Goal: Information Seeking & Learning: Learn about a topic

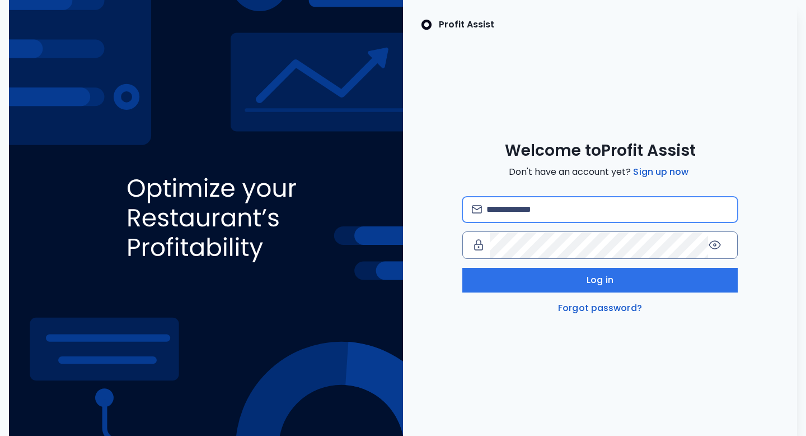
click at [536, 222] on input "email" at bounding box center [608, 209] width 242 height 25
type input "**********"
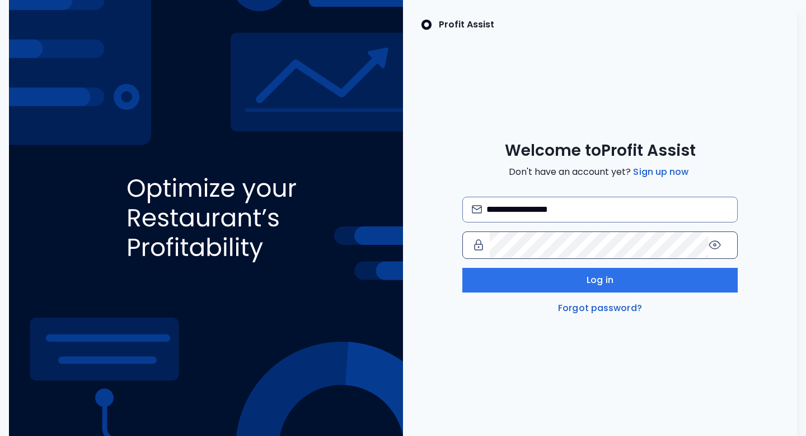
click at [720, 250] on icon at bounding box center [714, 244] width 13 height 13
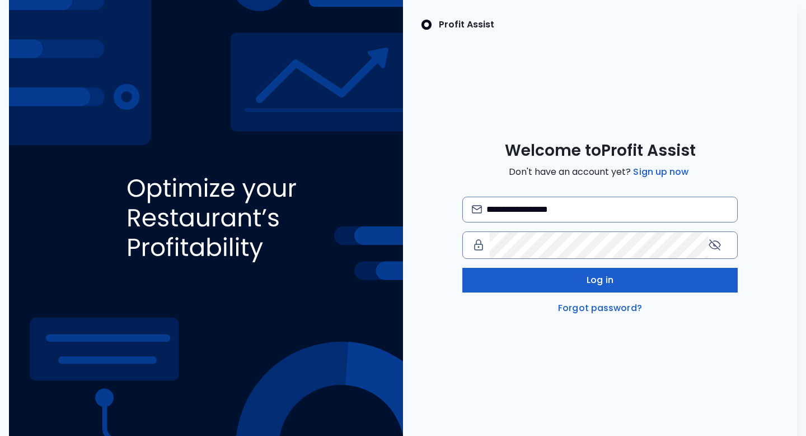
click at [551, 292] on button "Log in" at bounding box center [601, 280] width 276 height 25
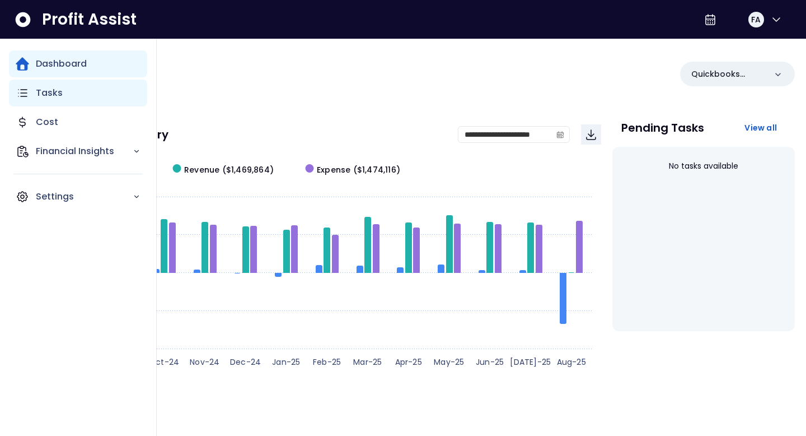
click at [29, 100] on icon "Main navigation" at bounding box center [22, 92] width 13 height 13
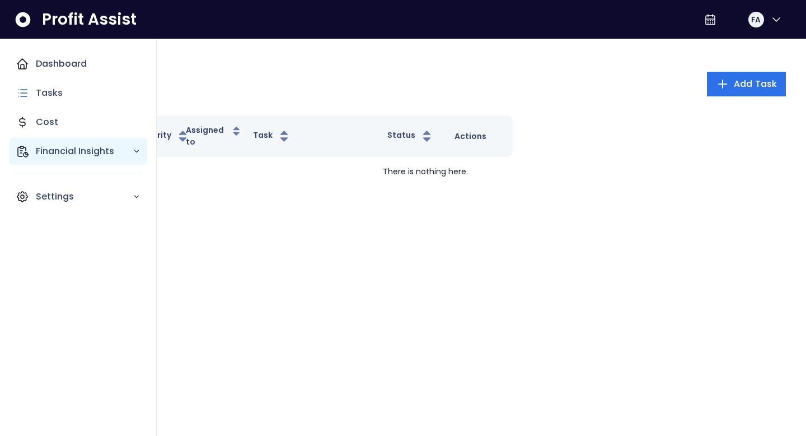
click at [64, 158] on p "Financial Insights" at bounding box center [84, 150] width 97 height 13
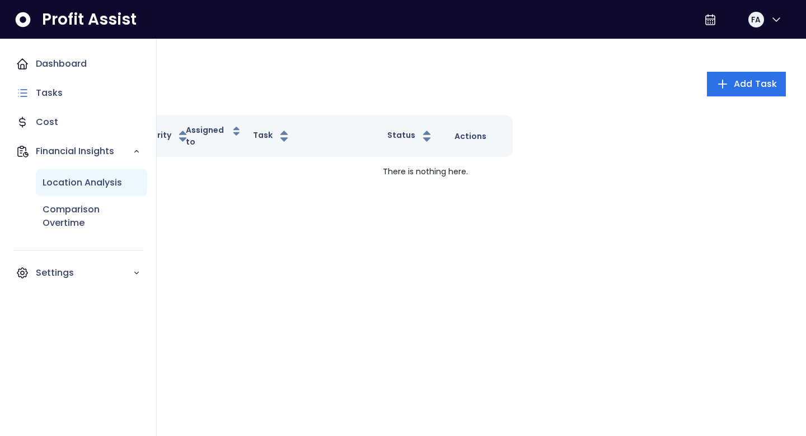
click at [108, 189] on p "Location Analysis" at bounding box center [83, 182] width 80 height 13
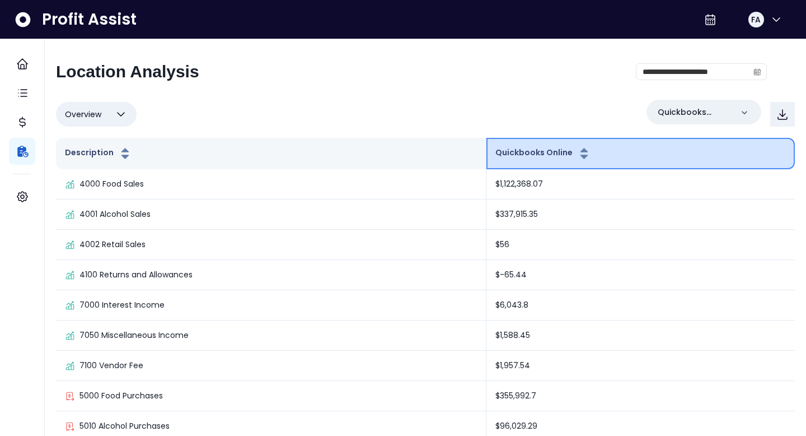
click at [588, 160] on icon "button" at bounding box center [584, 153] width 14 height 13
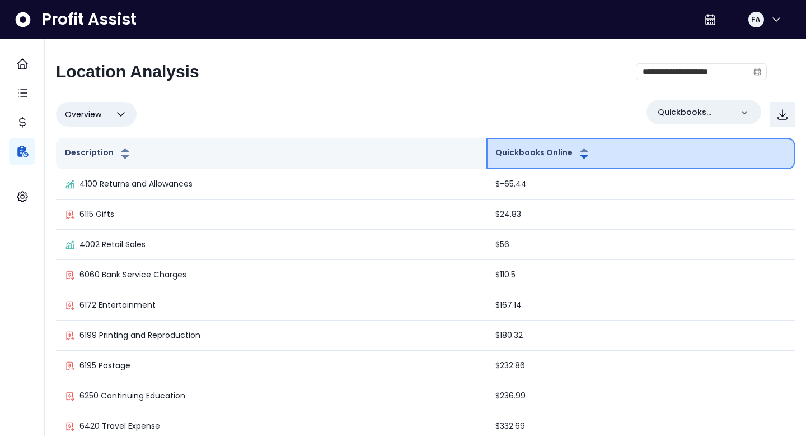
click at [588, 160] on icon "button" at bounding box center [584, 153] width 14 height 13
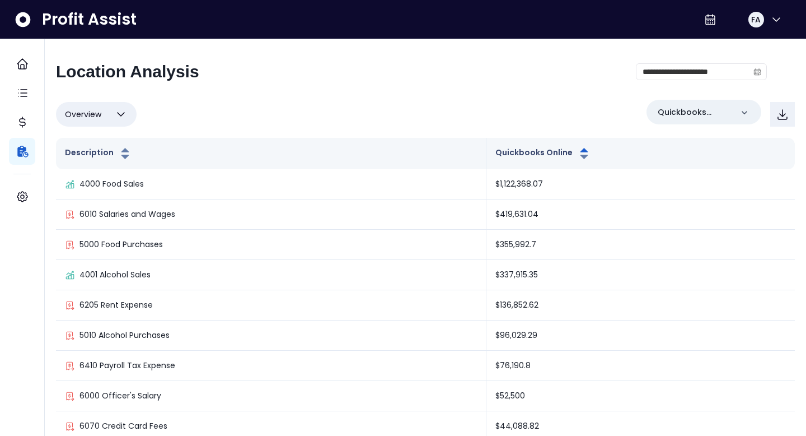
click at [128, 121] on icon "button" at bounding box center [120, 114] width 13 height 13
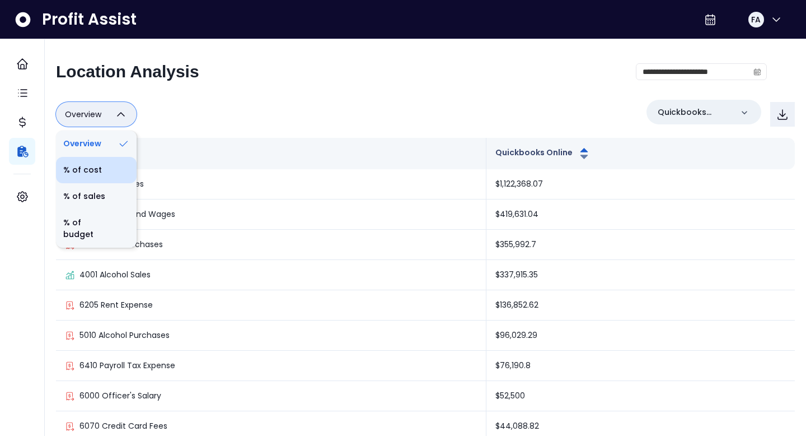
click at [109, 181] on li "% of cost" at bounding box center [96, 170] width 81 height 26
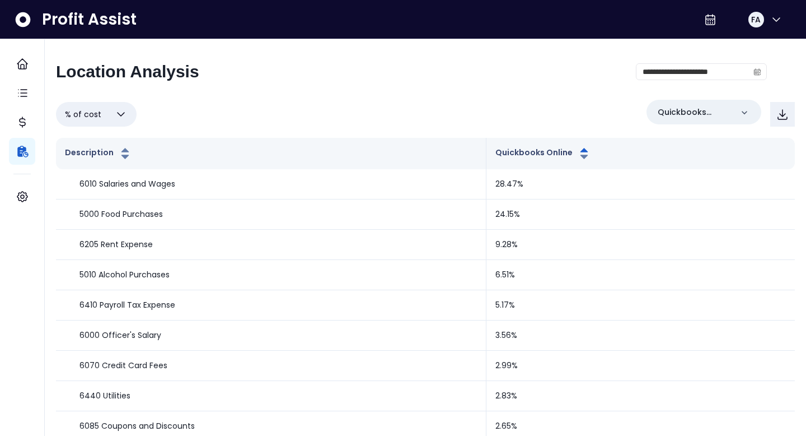
click at [128, 121] on icon "button" at bounding box center [120, 114] width 13 height 13
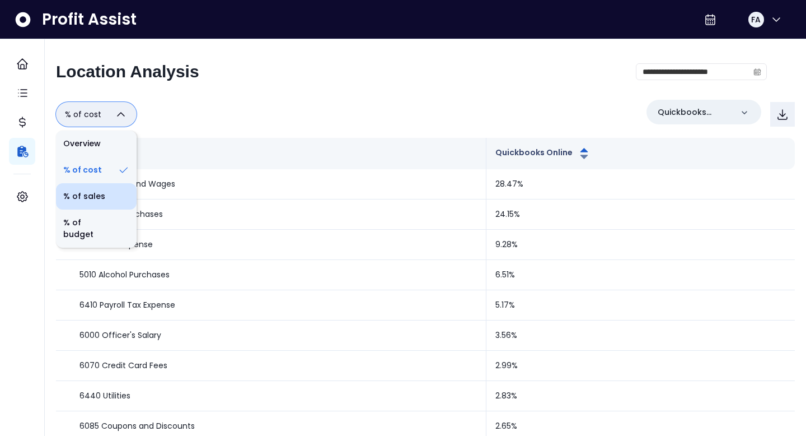
click at [121, 209] on li "% of sales" at bounding box center [96, 196] width 81 height 26
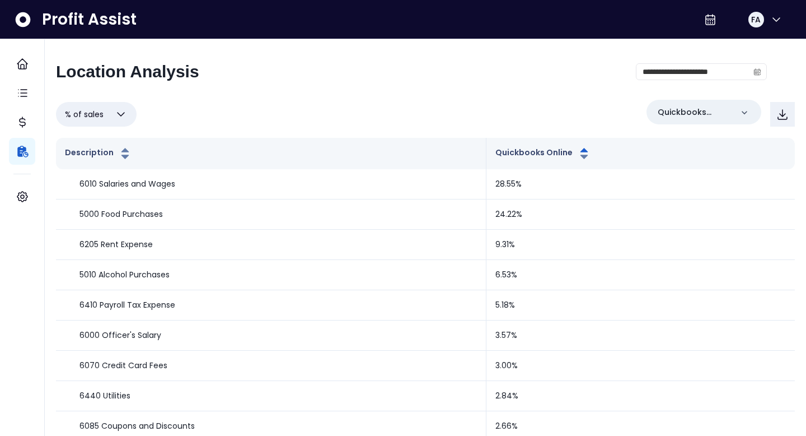
click at [128, 121] on icon "button" at bounding box center [120, 114] width 13 height 13
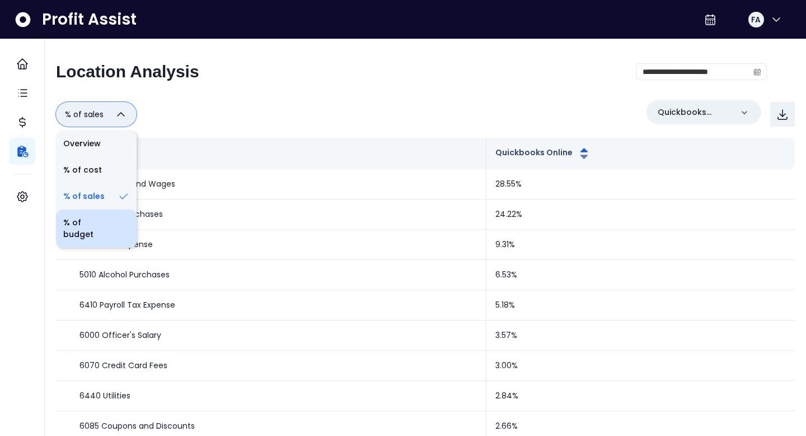
click at [122, 247] on li "% of budget" at bounding box center [96, 228] width 81 height 38
type input "**********"
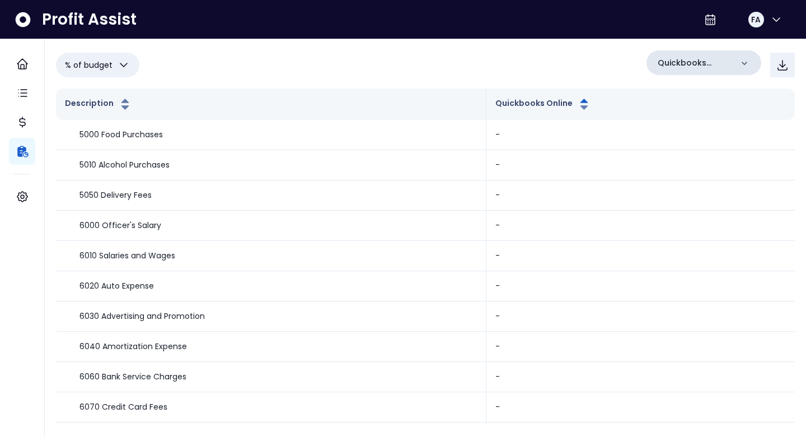
click at [731, 61] on div "Quickbooks Online" at bounding box center [704, 62] width 115 height 25
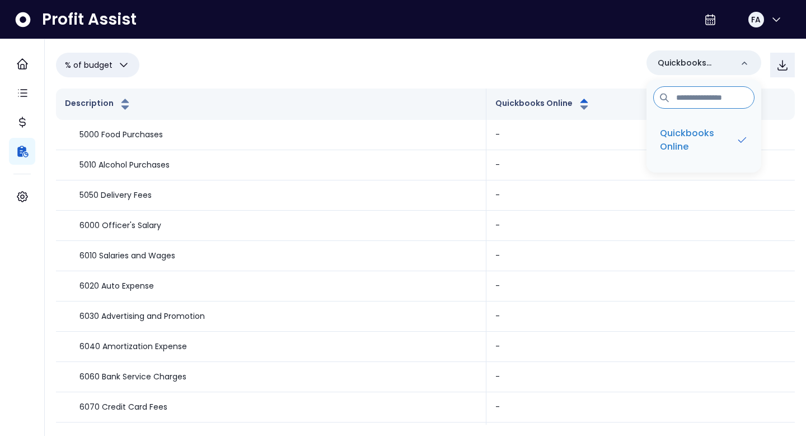
click at [485, 50] on div "**********" at bounding box center [425, 64] width 739 height 29
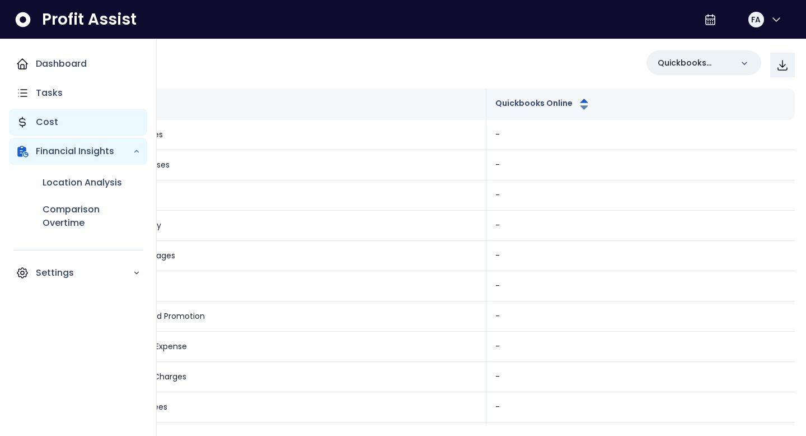
click at [29, 129] on icon "Main navigation" at bounding box center [22, 121] width 13 height 13
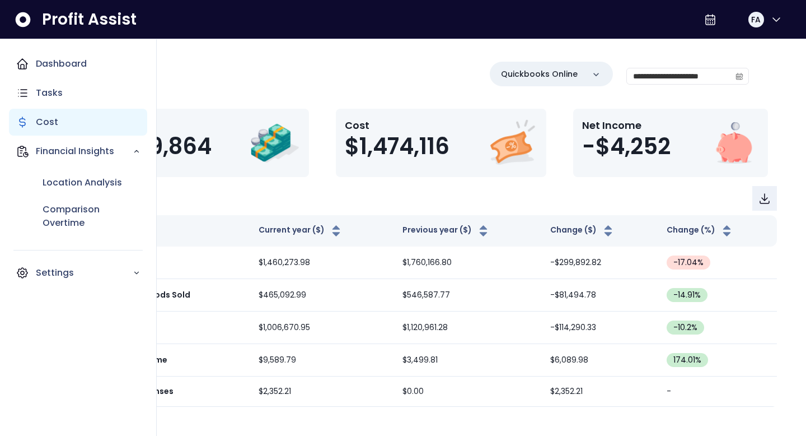
scroll to position [7, 0]
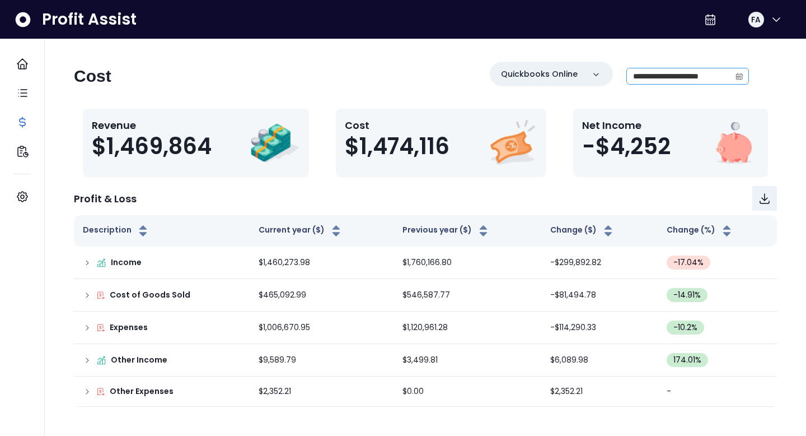
click at [738, 76] on icon "calendar" at bounding box center [739, 77] width 3 height 3
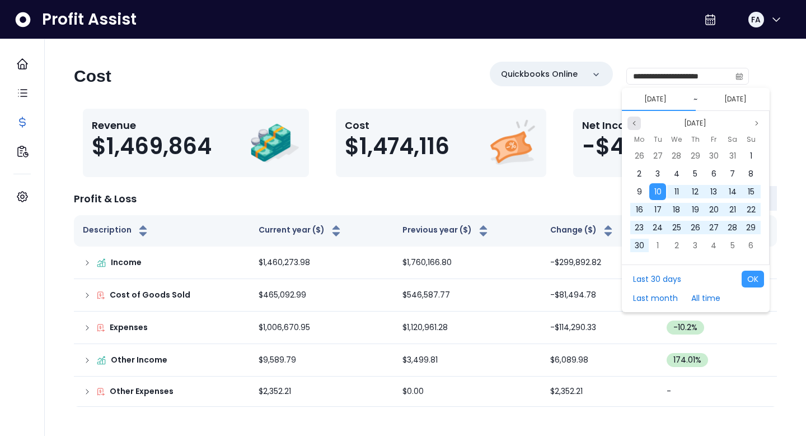
click at [636, 120] on icon "page previous" at bounding box center [634, 123] width 7 height 7
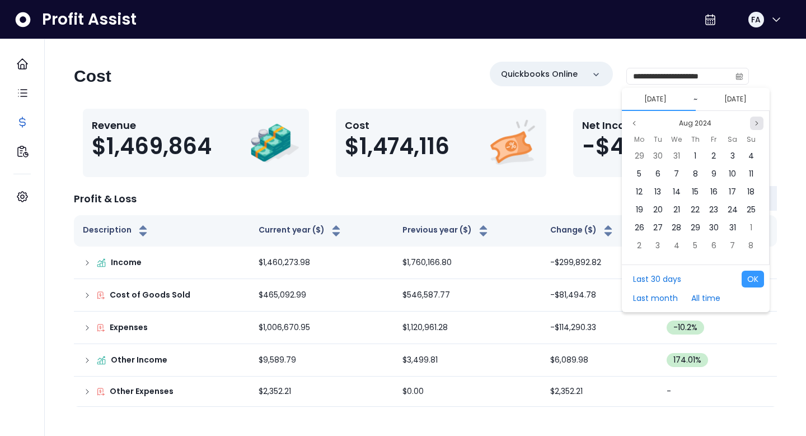
click at [756, 120] on icon "page next" at bounding box center [757, 123] width 7 height 7
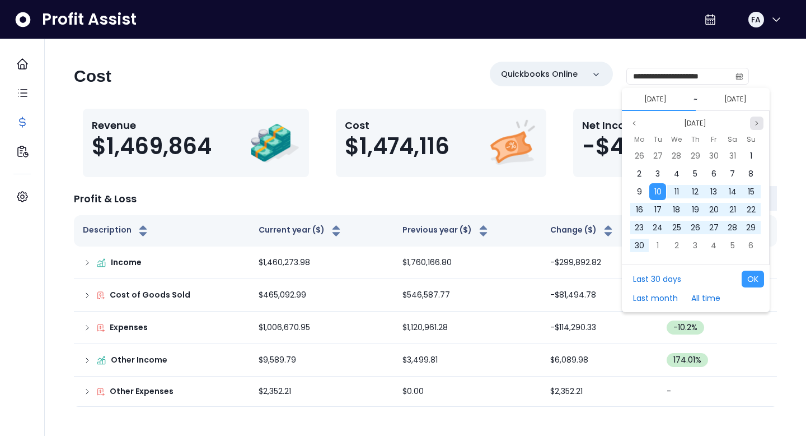
click at [756, 120] on icon "page next" at bounding box center [757, 123] width 7 height 7
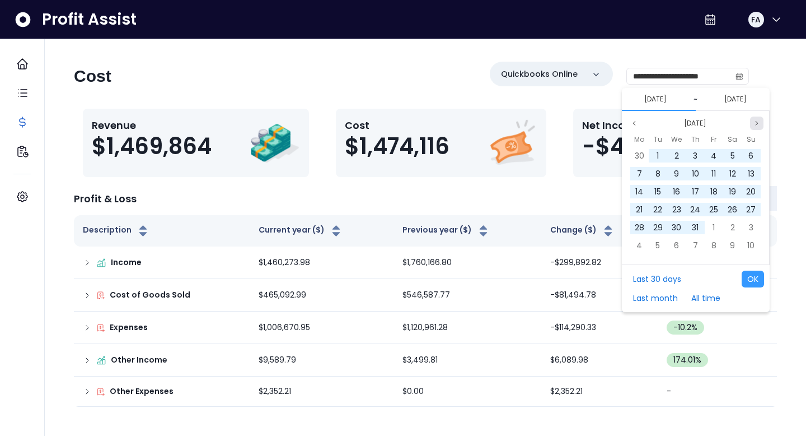
click at [756, 120] on icon "page next" at bounding box center [757, 123] width 7 height 7
click at [633, 120] on icon "page previous" at bounding box center [634, 123] width 7 height 7
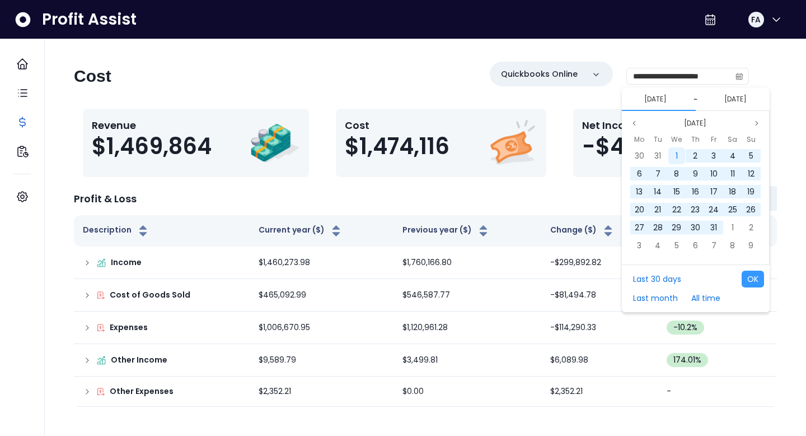
click at [675, 150] on div "1" at bounding box center [677, 155] width 17 height 17
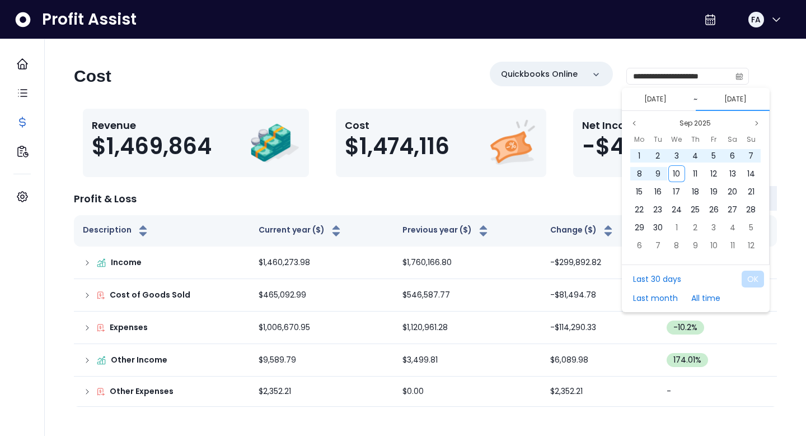
click at [577, 192] on div "Profit & Loss" at bounding box center [425, 198] width 703 height 25
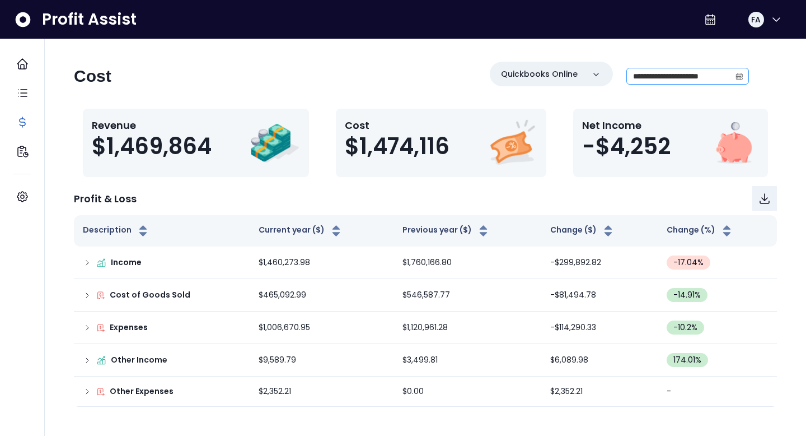
click at [737, 78] on span at bounding box center [740, 76] width 18 height 16
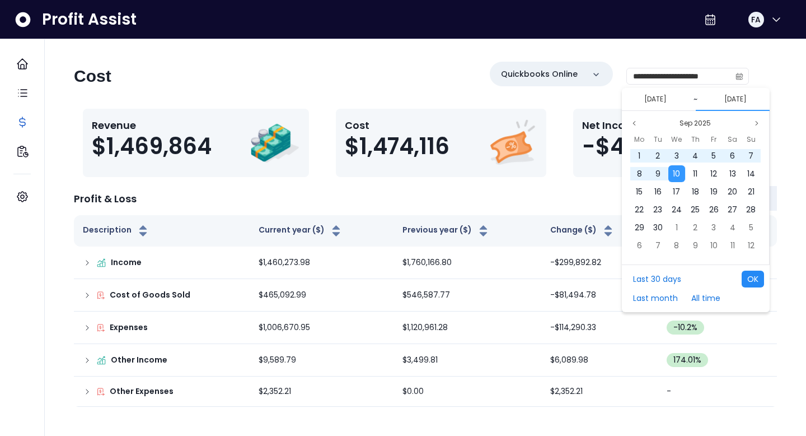
click at [749, 270] on button "OK" at bounding box center [753, 278] width 22 height 17
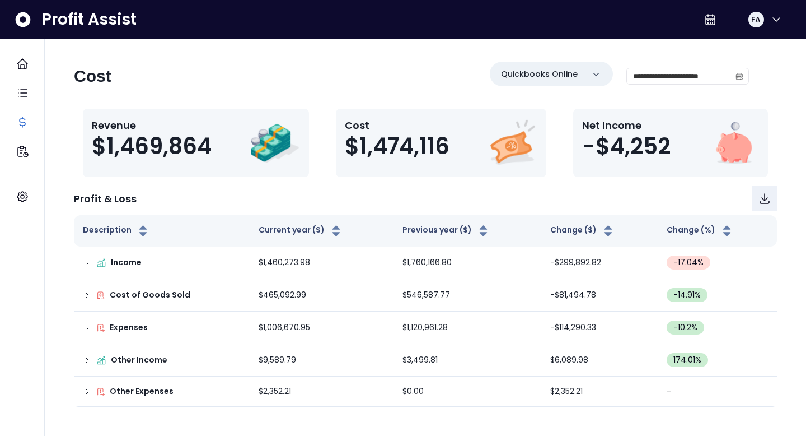
click at [767, 96] on div "**********" at bounding box center [425, 234] width 739 height 345
click at [661, 76] on input "**********" at bounding box center [679, 76] width 104 height 16
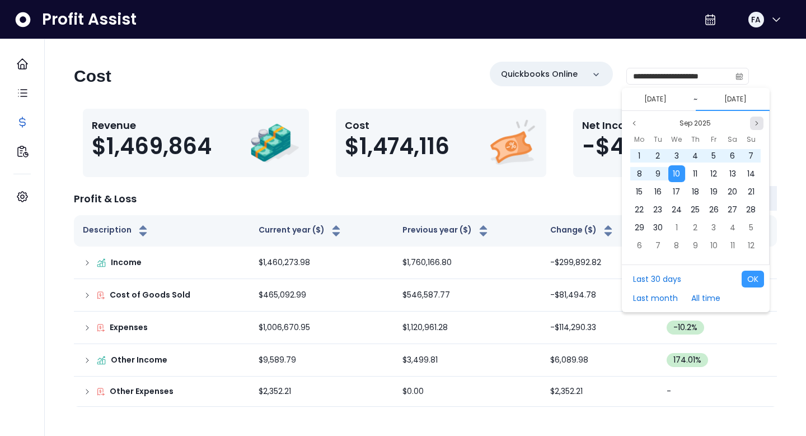
click at [754, 120] on icon "page next" at bounding box center [757, 123] width 7 height 7
click at [698, 221] on div "1" at bounding box center [695, 227] width 17 height 17
click at [656, 95] on button "[DATE]" at bounding box center [655, 98] width 31 height 13
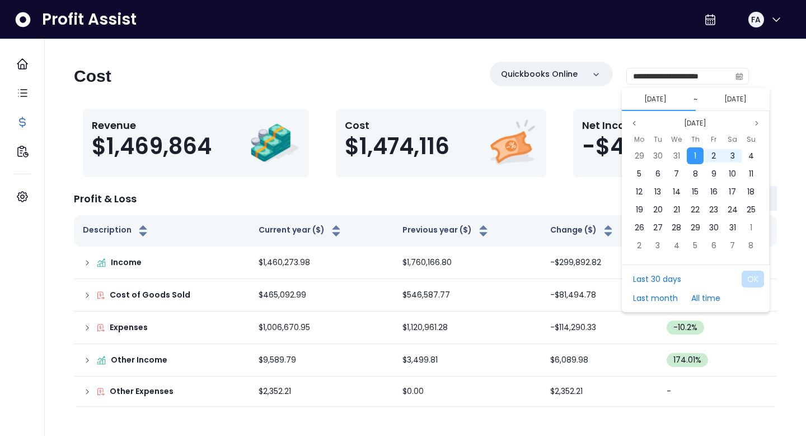
click at [681, 93] on div "[DATE] ~ [DATE]" at bounding box center [696, 99] width 148 height 23
click at [656, 92] on button "[DATE]" at bounding box center [655, 98] width 31 height 13
click at [665, 71] on input "**********" at bounding box center [679, 76] width 104 height 16
click at [655, 69] on input "**********" at bounding box center [679, 76] width 104 height 16
click at [738, 76] on icon "calendar" at bounding box center [739, 77] width 3 height 3
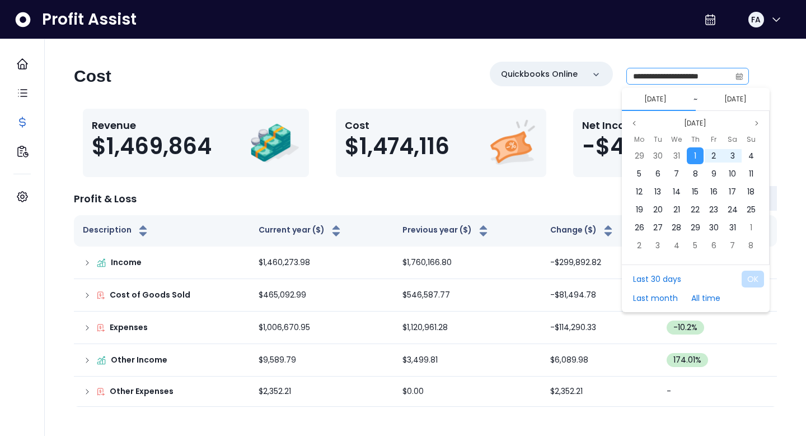
click at [738, 76] on icon "calendar" at bounding box center [739, 77] width 3 height 3
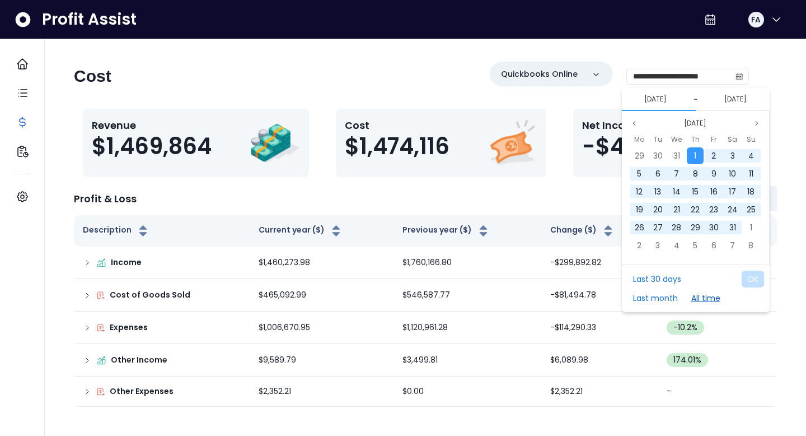
click at [714, 293] on button "All time" at bounding box center [706, 297] width 40 height 17
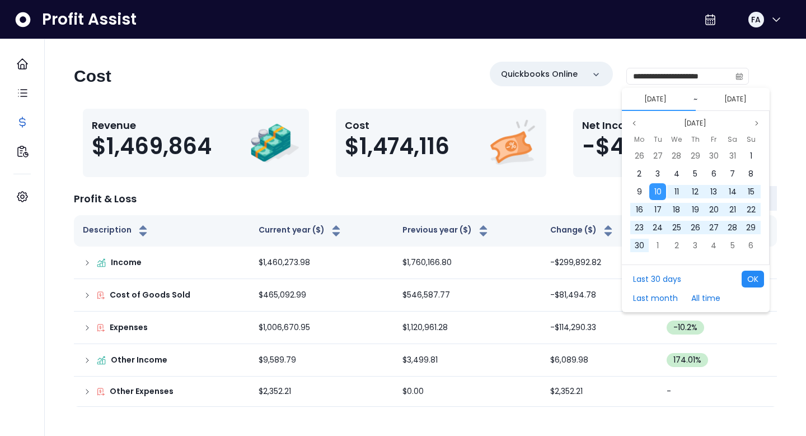
click at [751, 274] on button "OK" at bounding box center [753, 278] width 22 height 17
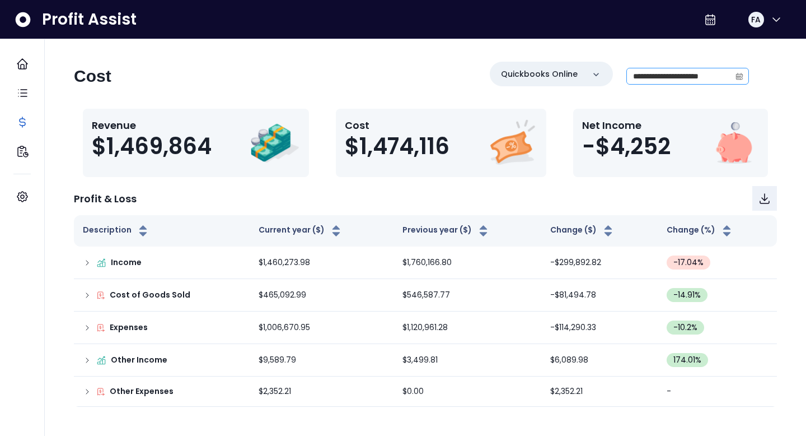
click at [736, 74] on icon "calendar" at bounding box center [739, 75] width 7 height 3
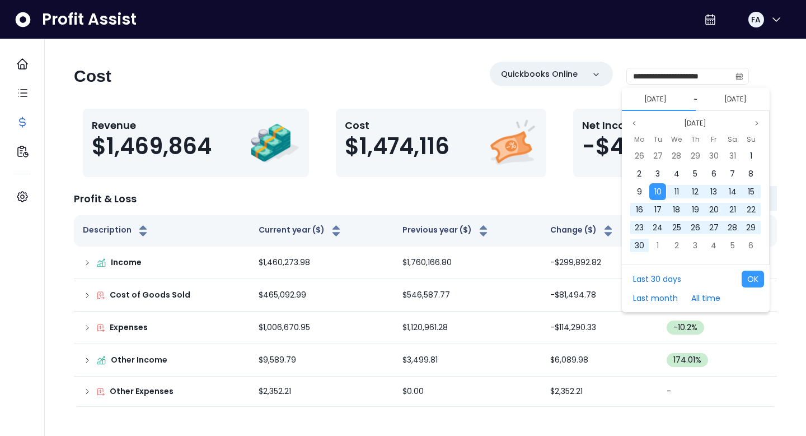
click at [670, 92] on button "[DATE]" at bounding box center [655, 98] width 31 height 13
click at [636, 120] on icon "page previous" at bounding box center [634, 123] width 7 height 7
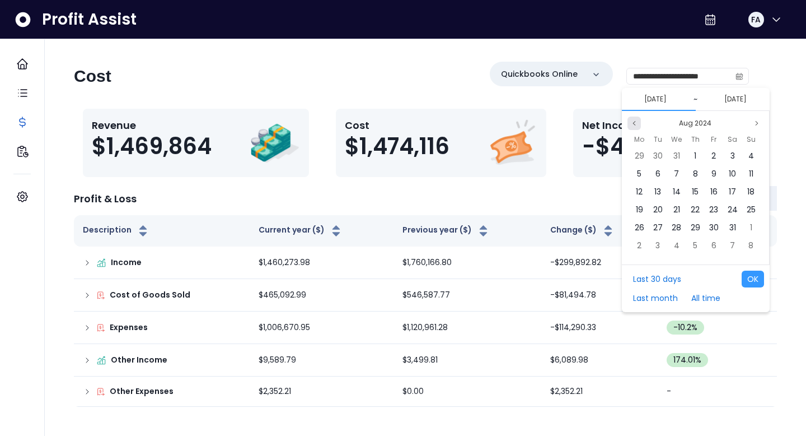
click at [636, 120] on icon "page previous" at bounding box center [634, 123] width 7 height 7
click at [756, 120] on icon "page next" at bounding box center [757, 123] width 7 height 7
click at [634, 120] on icon "page previous" at bounding box center [634, 123] width 7 height 7
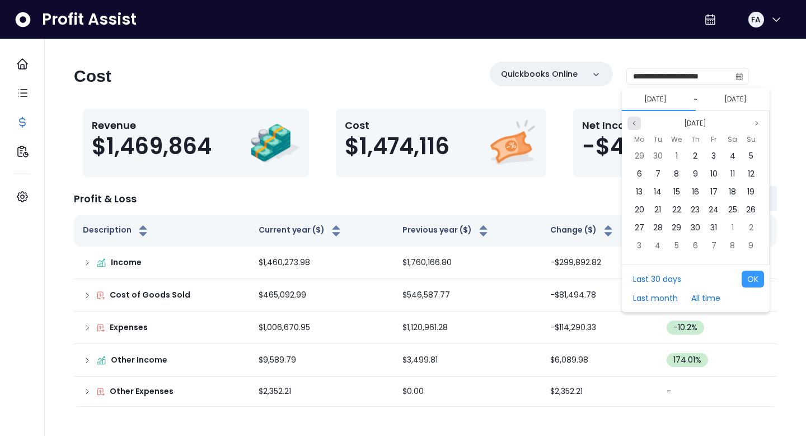
click at [634, 120] on icon "page previous" at bounding box center [634, 123] width 7 height 7
click at [642, 147] on div "1" at bounding box center [639, 155] width 17 height 17
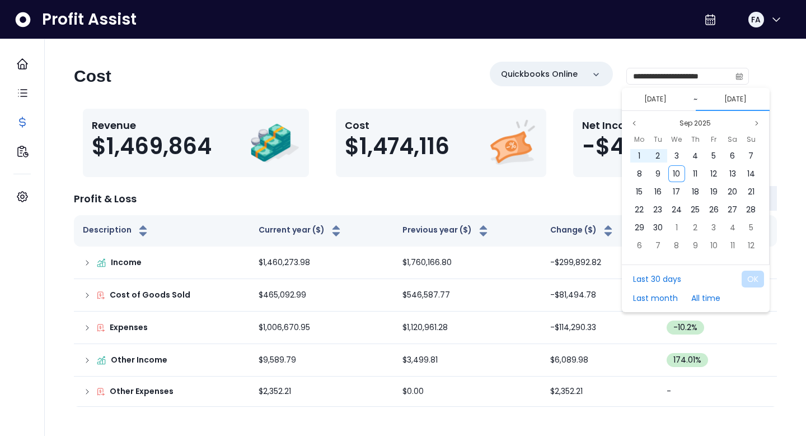
click at [741, 99] on div "[DATE] ~ [DATE]" at bounding box center [696, 99] width 148 height 23
click at [737, 92] on button "[DATE]" at bounding box center [735, 98] width 31 height 13
click at [726, 92] on button "[DATE]" at bounding box center [735, 98] width 31 height 13
click at [723, 92] on button "[DATE]" at bounding box center [735, 98] width 31 height 13
click at [637, 120] on icon "page previous" at bounding box center [634, 123] width 7 height 7
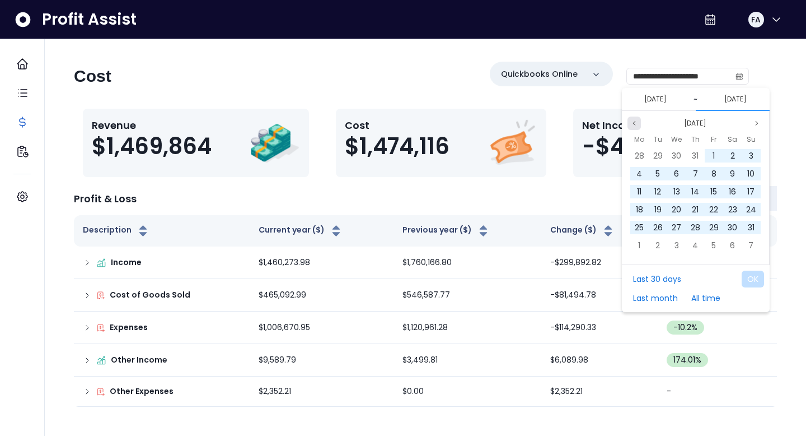
click at [637, 120] on icon "page previous" at bounding box center [634, 123] width 7 height 7
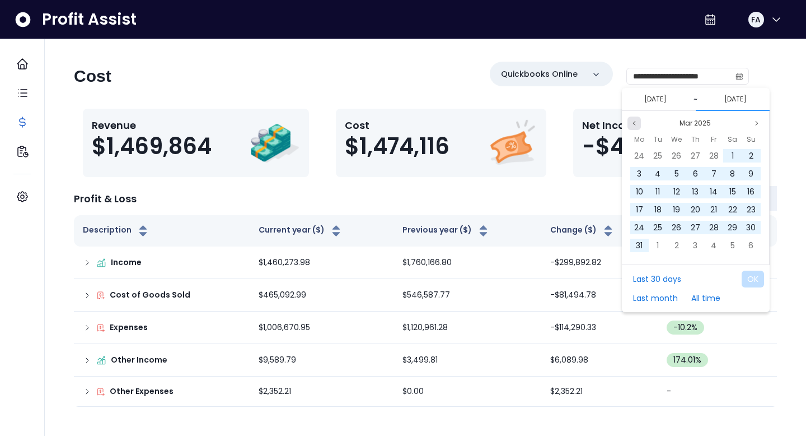
click at [637, 120] on icon "page previous" at bounding box center [634, 123] width 7 height 7
click at [681, 239] on div "1" at bounding box center [677, 245] width 17 height 17
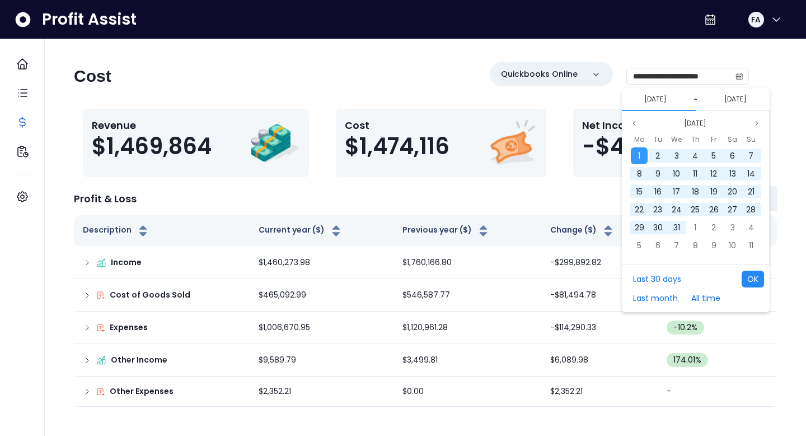
click at [749, 270] on button "OK" at bounding box center [753, 278] width 22 height 17
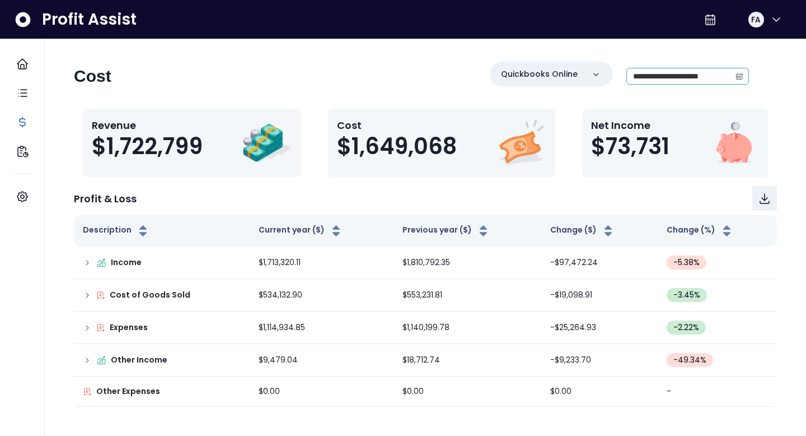
click at [736, 72] on icon "calendar" at bounding box center [740, 76] width 8 height 8
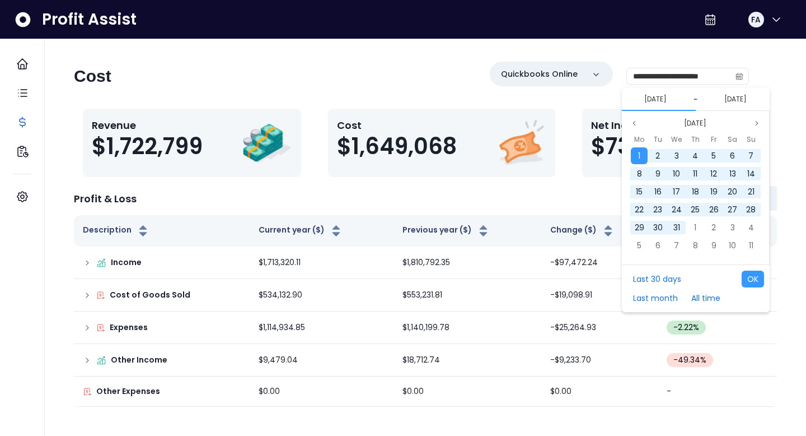
click at [671, 92] on button "[DATE]" at bounding box center [655, 98] width 31 height 13
click at [754, 120] on button "Next month" at bounding box center [756, 122] width 13 height 13
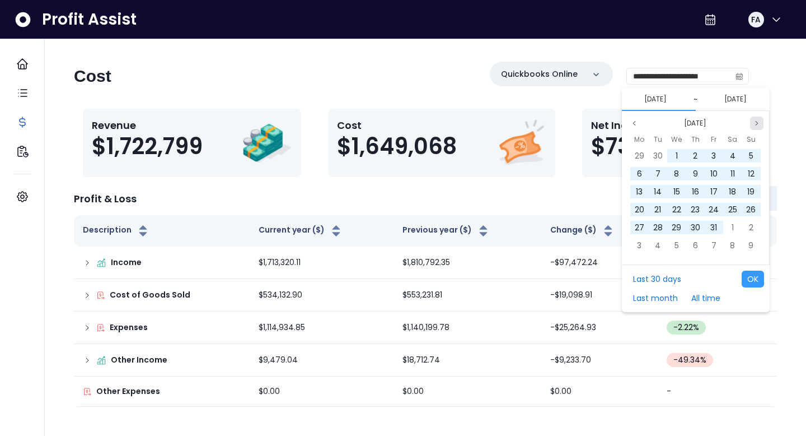
click at [754, 120] on button "Next month" at bounding box center [756, 122] width 13 height 13
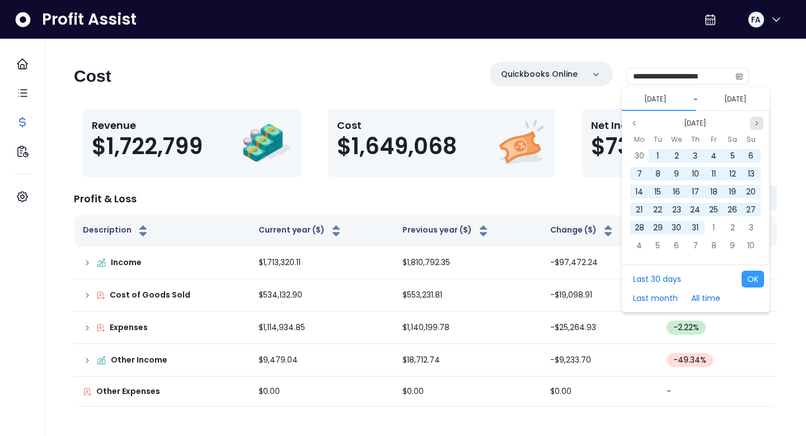
click at [754, 120] on button "Next month" at bounding box center [756, 122] width 13 height 13
click at [753, 120] on button "Next month" at bounding box center [756, 122] width 13 height 13
click at [681, 237] on div "1" at bounding box center [677, 245] width 17 height 17
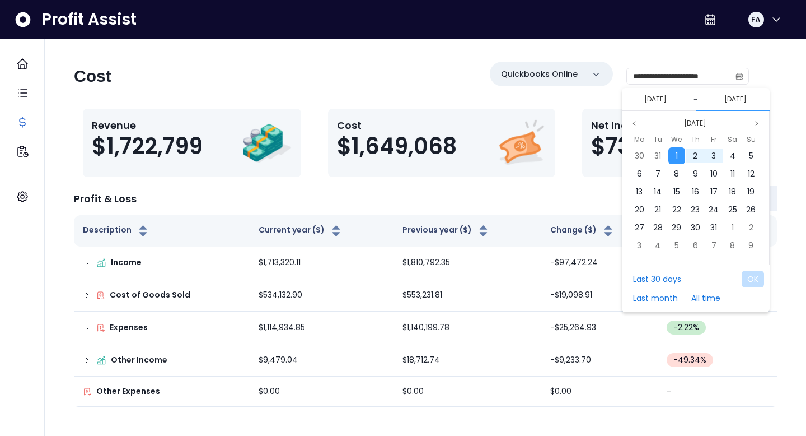
click at [751, 95] on button "[DATE]" at bounding box center [735, 98] width 31 height 13
click at [759, 120] on icon "page next" at bounding box center [757, 123] width 7 height 7
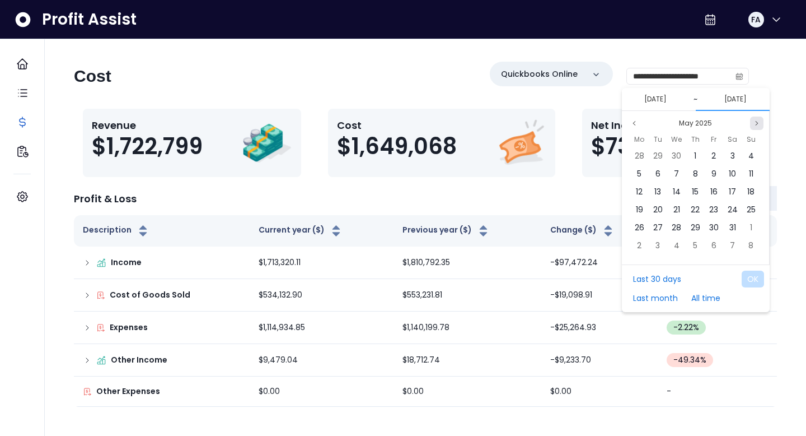
click at [759, 120] on icon "page next" at bounding box center [757, 123] width 7 height 7
click at [679, 169] on span "10" at bounding box center [676, 173] width 7 height 11
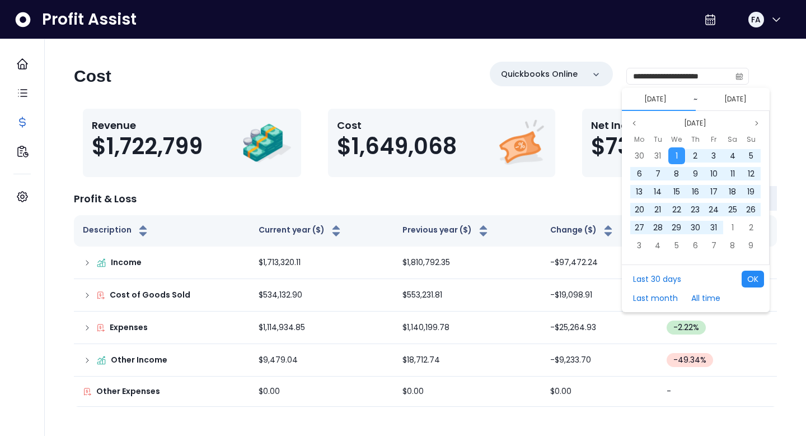
click at [746, 270] on button "OK" at bounding box center [753, 278] width 22 height 17
type input "**********"
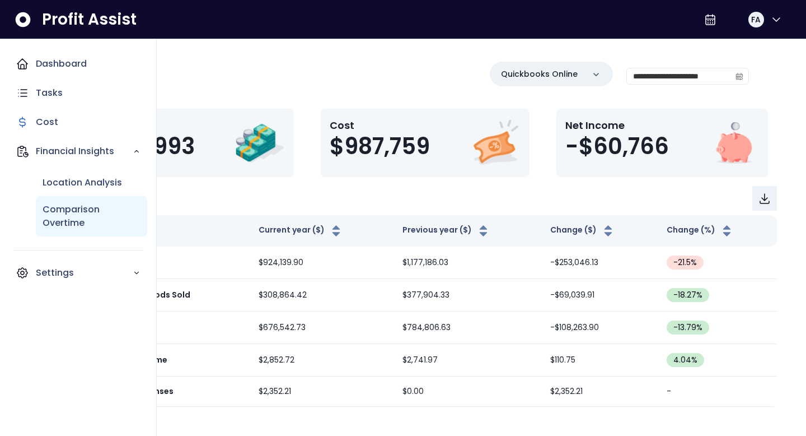
click at [63, 226] on p "Comparison Overtime" at bounding box center [92, 216] width 98 height 27
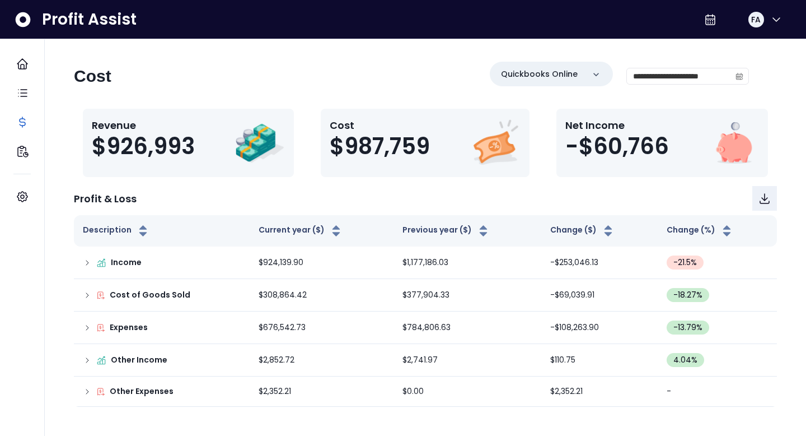
scroll to position [7, 0]
